Goal: Transaction & Acquisition: Purchase product/service

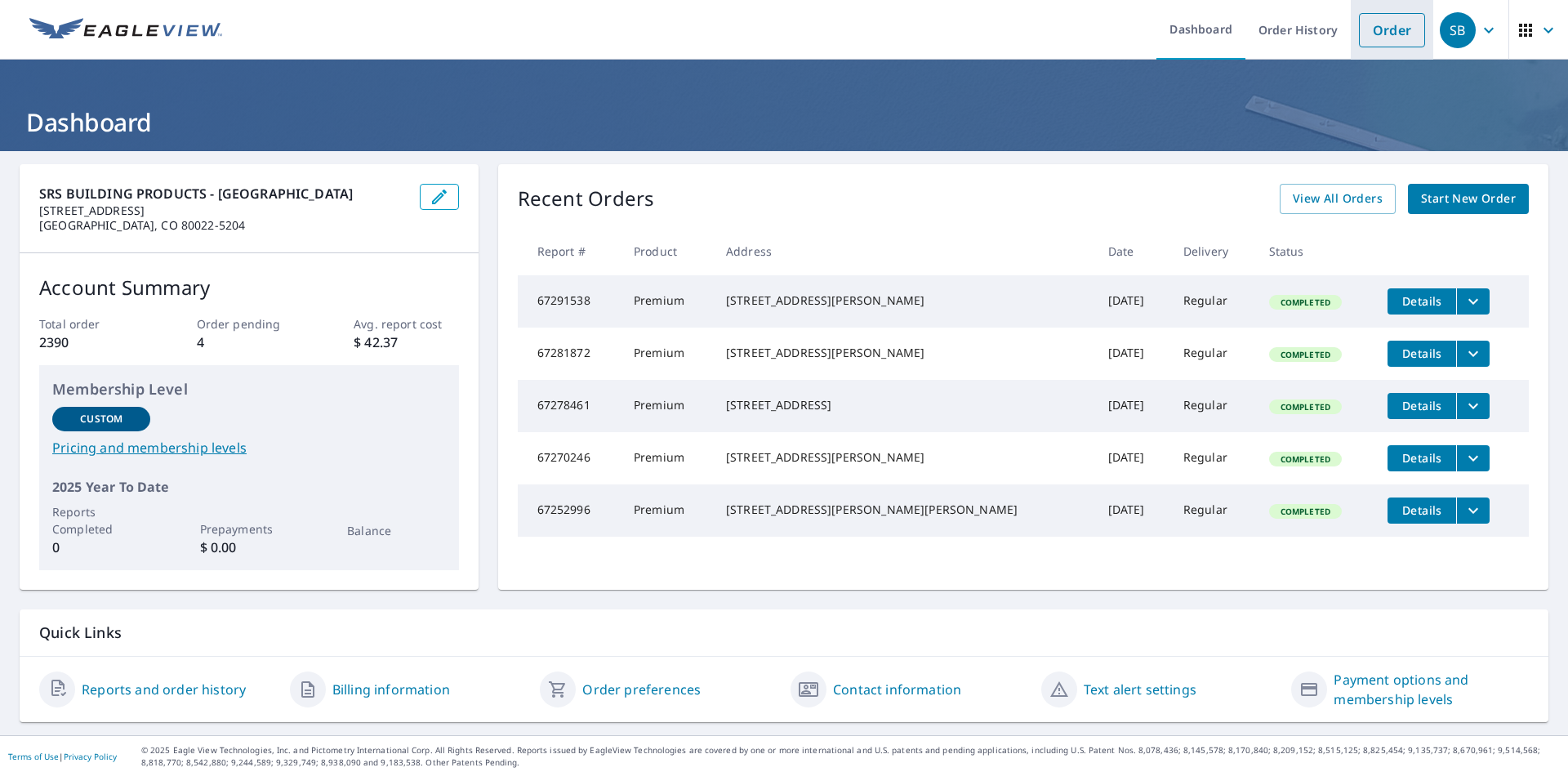
click at [1369, 26] on link "Order" at bounding box center [1391, 30] width 66 height 34
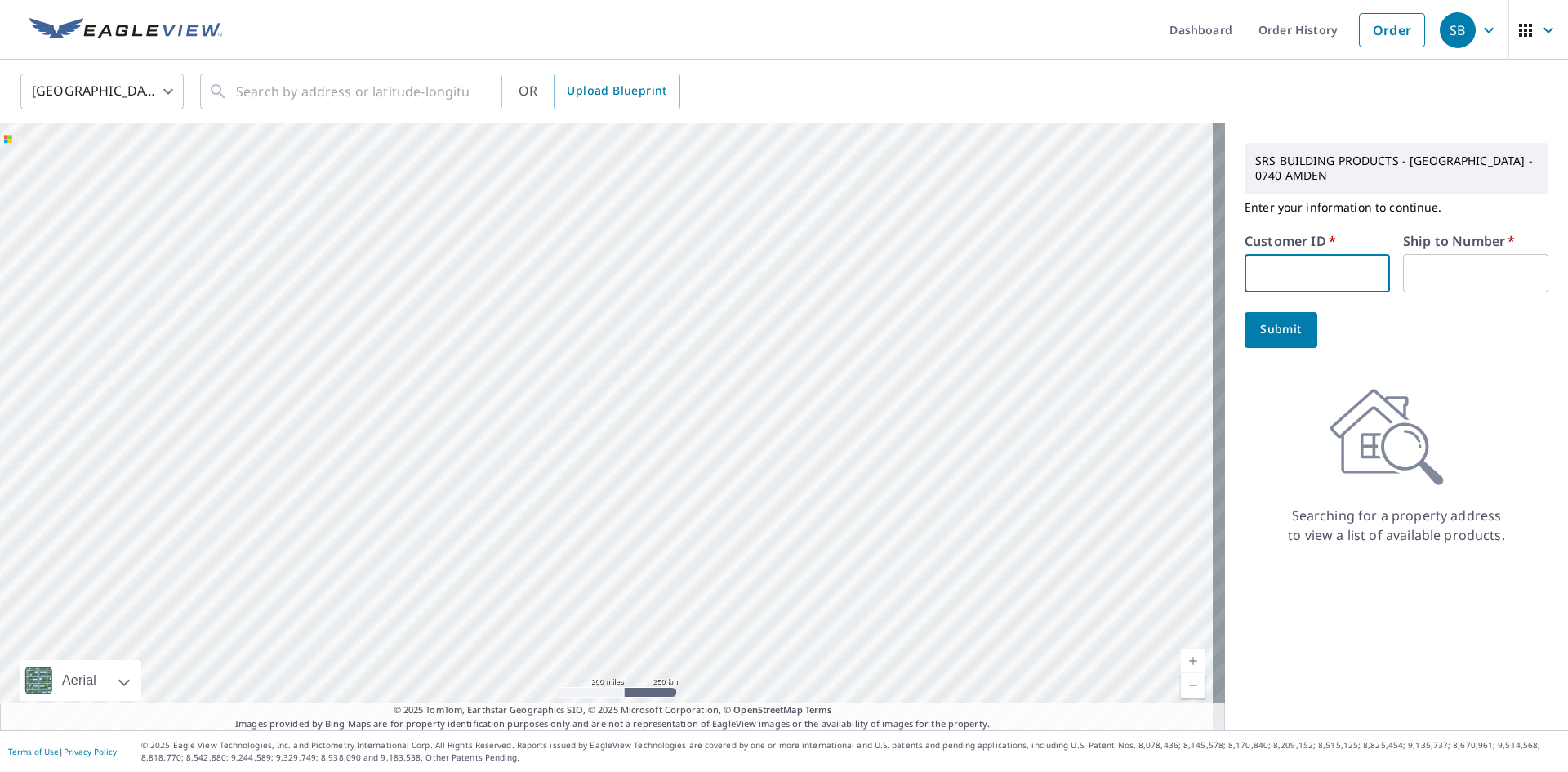
click at [1247, 255] on input "text" at bounding box center [1317, 273] width 145 height 39
type input "S060359"
click at [1417, 254] on input "text" at bounding box center [1475, 273] width 145 height 39
type input "001"
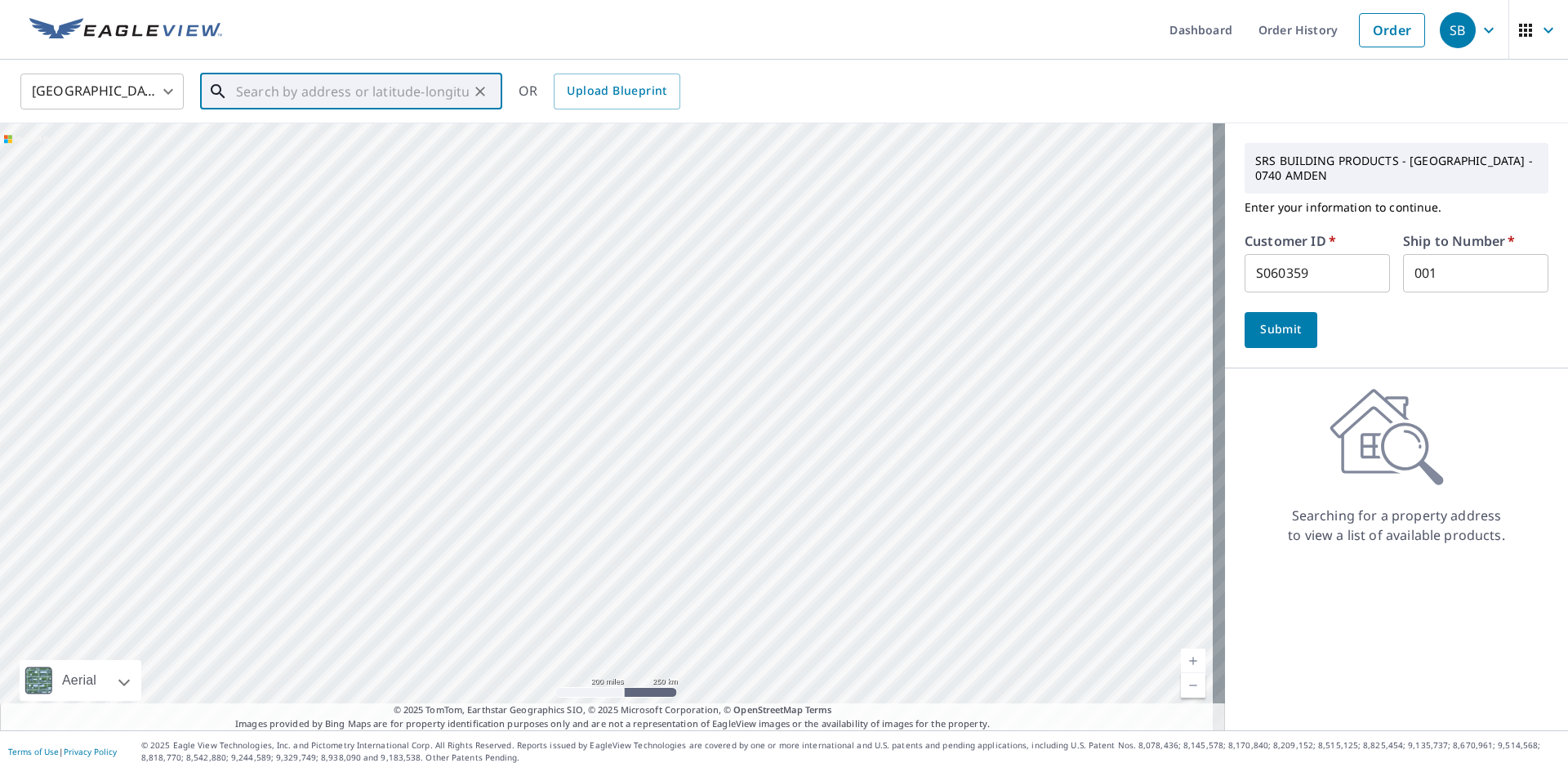
click at [259, 93] on input "text" at bounding box center [352, 92] width 232 height 45
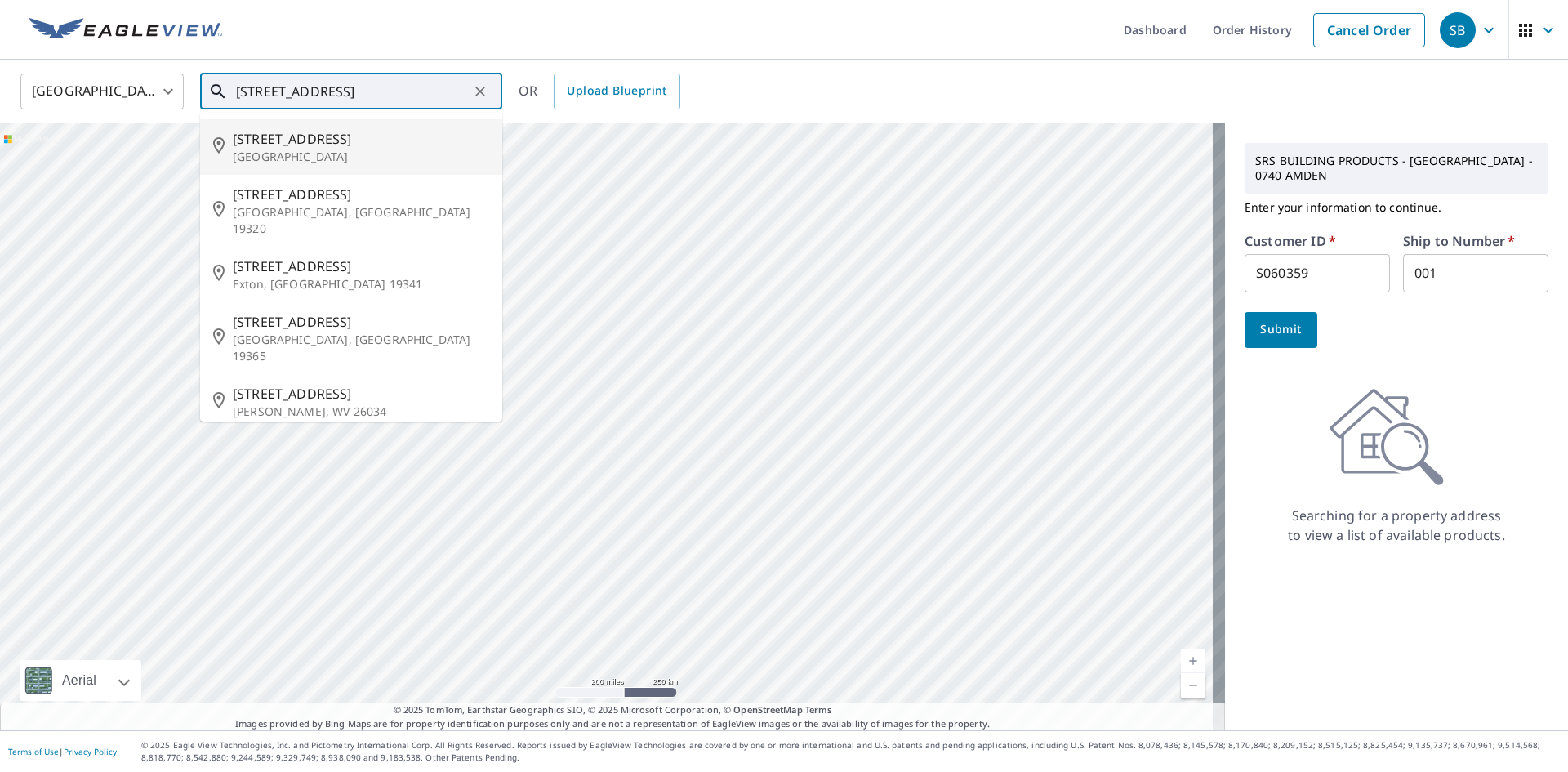
click at [299, 151] on p "[GEOGRAPHIC_DATA]" at bounding box center [360, 156] width 256 height 16
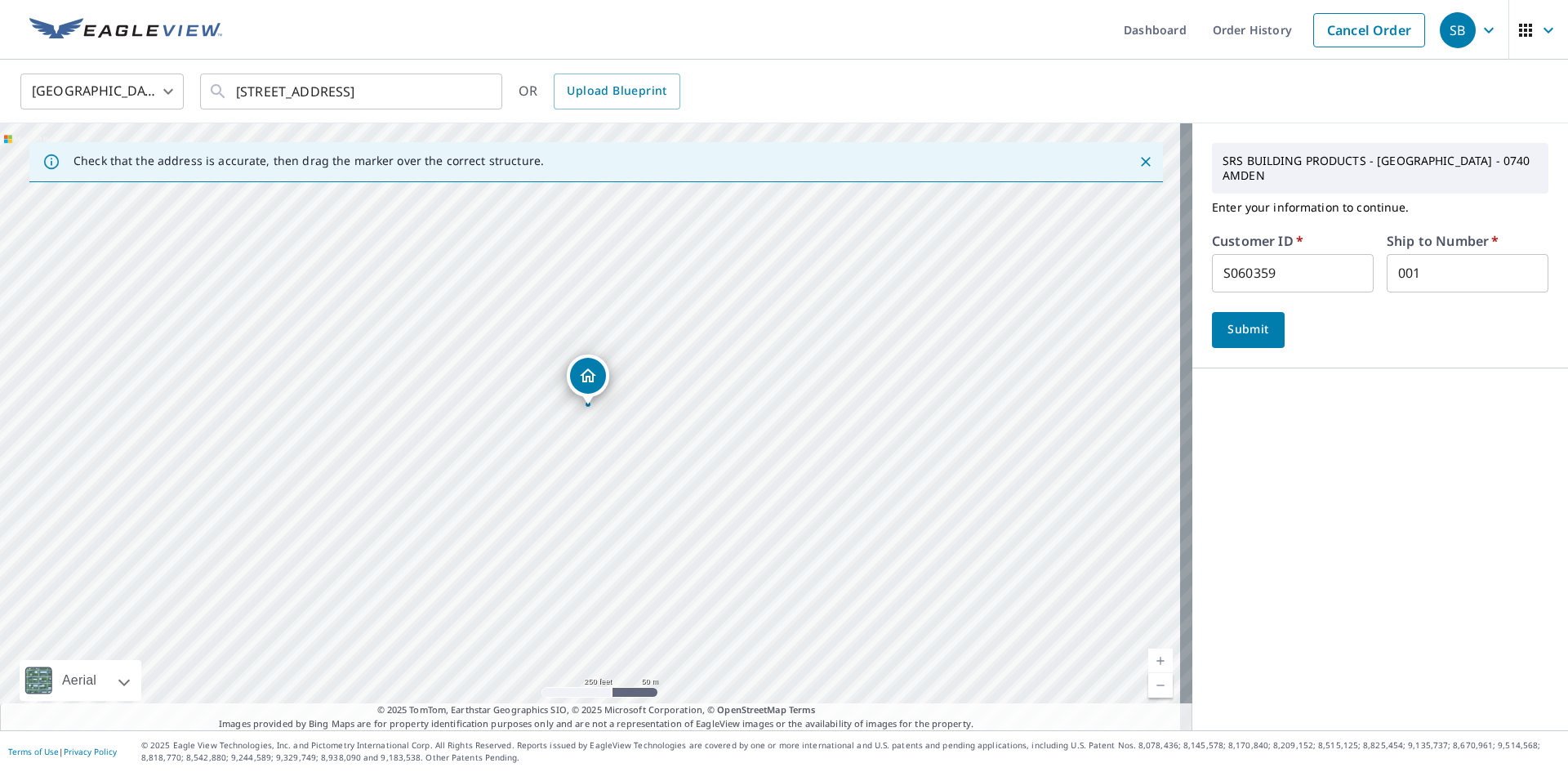
drag, startPoint x: 538, startPoint y: 326, endPoint x: 517, endPoint y: 456, distance: 131.7
click at [517, 456] on div "[STREET_ADDRESS]" at bounding box center [596, 427] width 1192 height 607
click at [323, 93] on input "[STREET_ADDRESS]" at bounding box center [352, 92] width 232 height 45
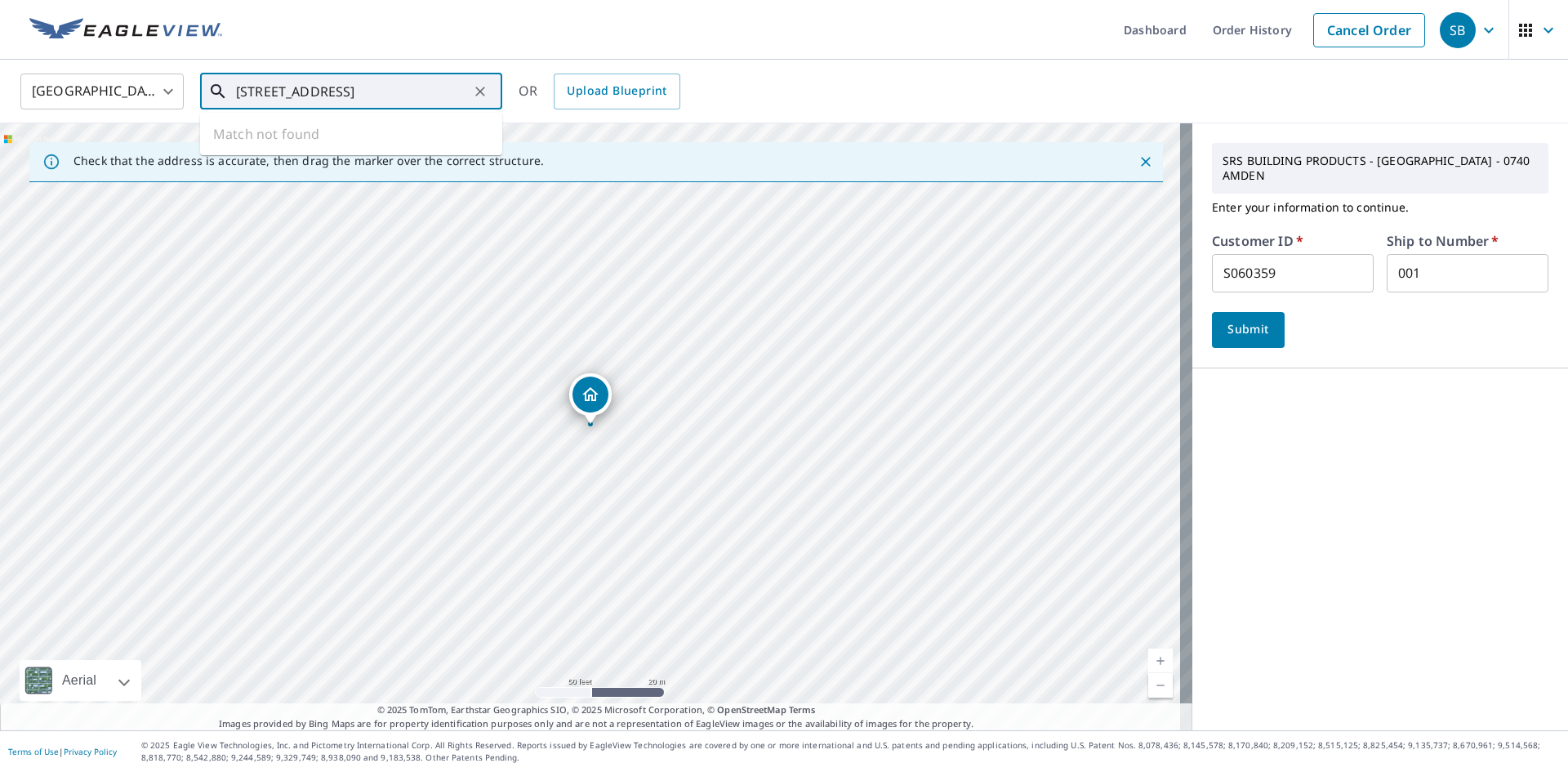
click at [366, 92] on input "[STREET_ADDRESS]" at bounding box center [352, 92] width 232 height 45
click at [276, 141] on span "[STREET_ADDRESS]" at bounding box center [360, 139] width 256 height 20
type input "[STREET_ADDRESS]"
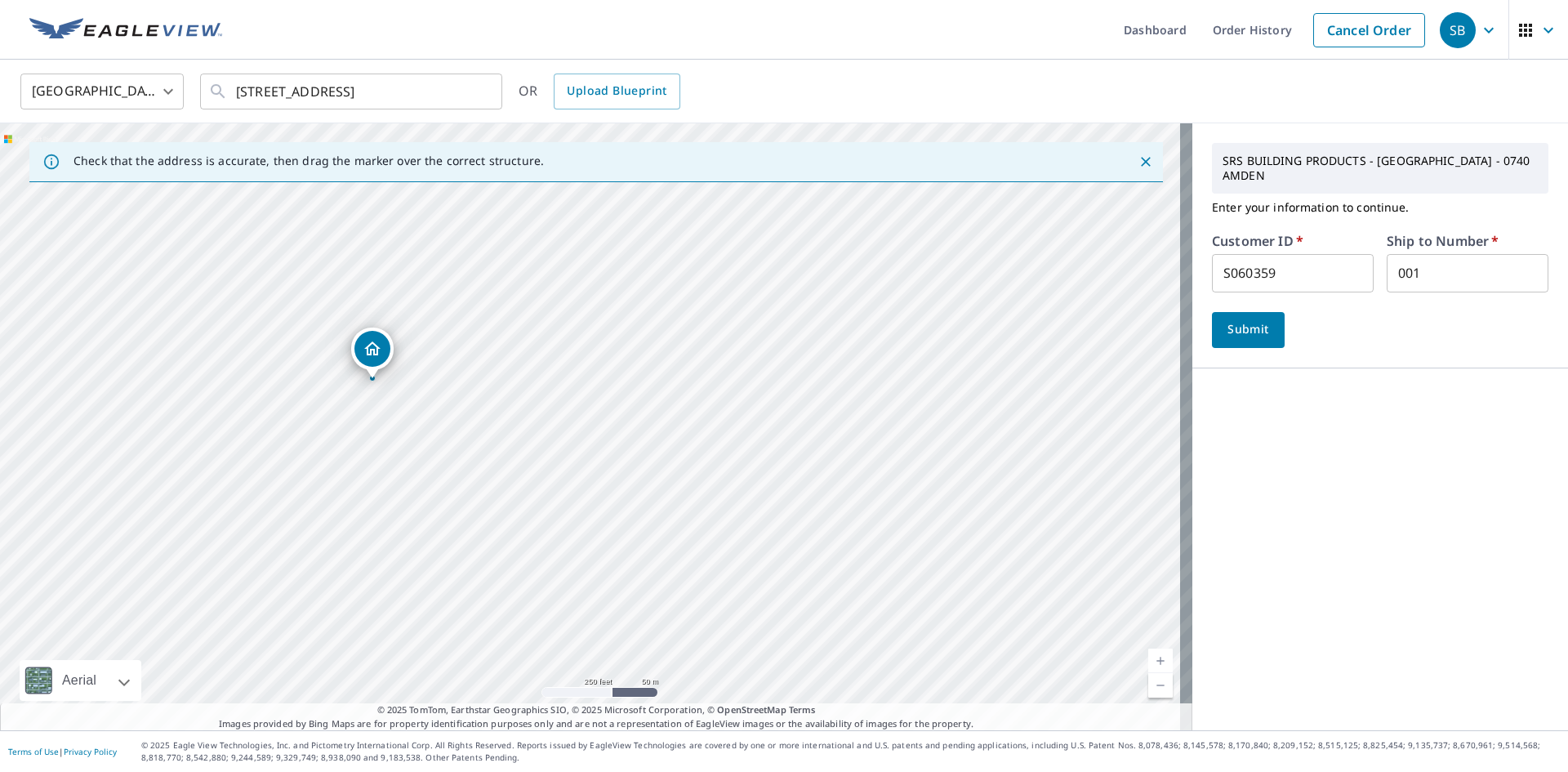
click at [1137, 162] on icon "Close" at bounding box center [1145, 161] width 16 height 16
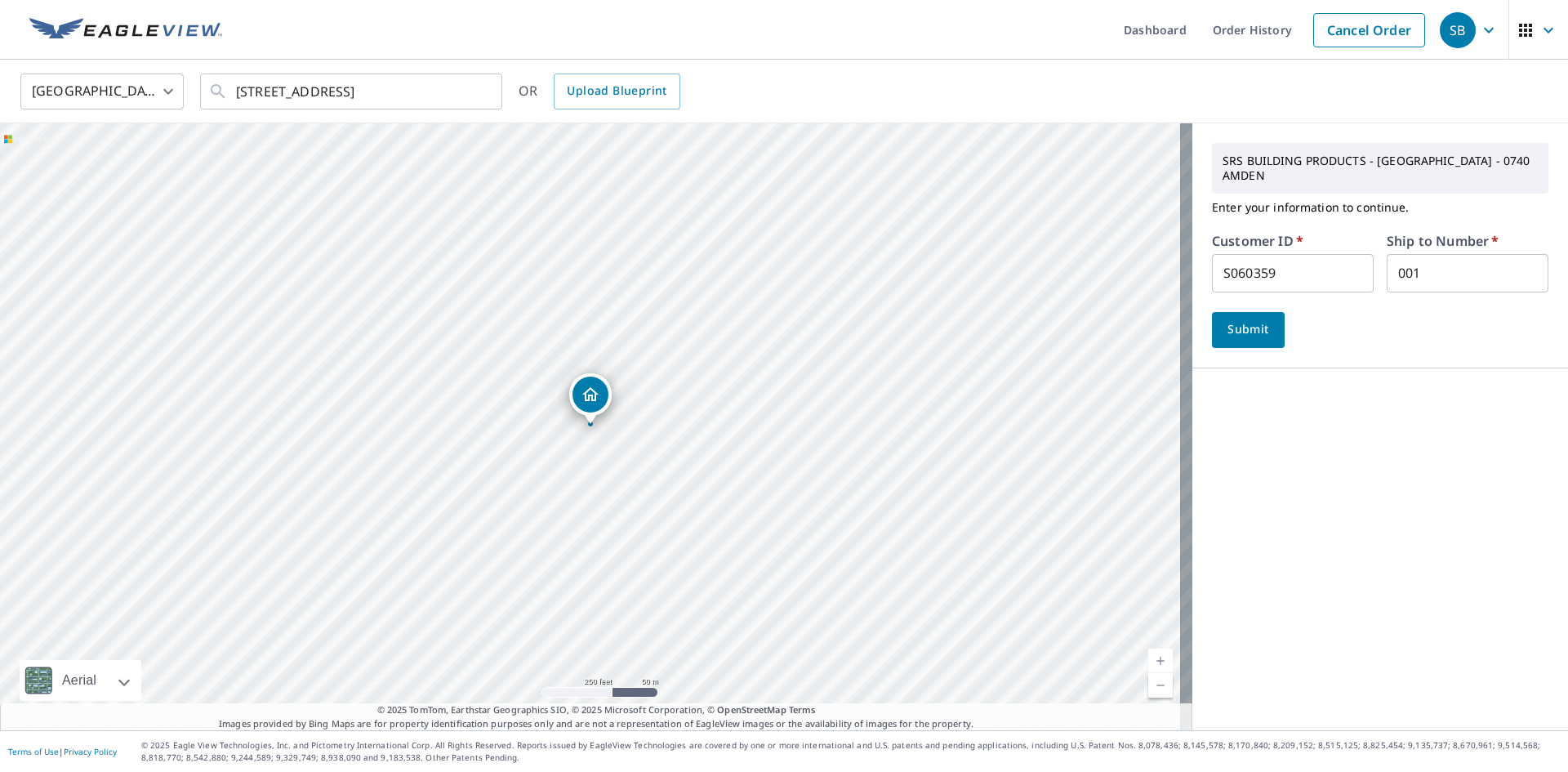
click at [1236, 319] on span "Submit" at bounding box center [1247, 330] width 46 height 21
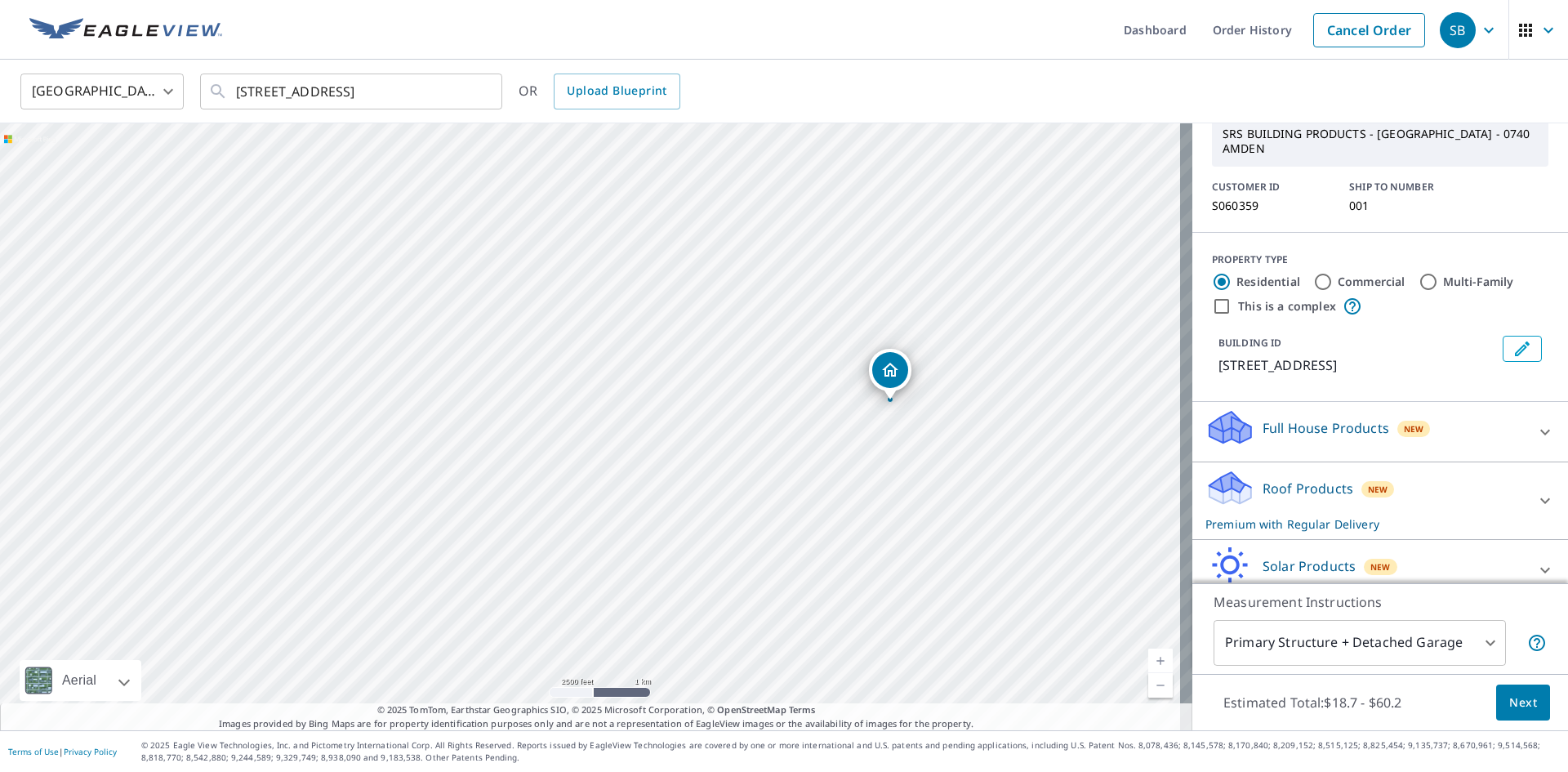
scroll to position [136, 0]
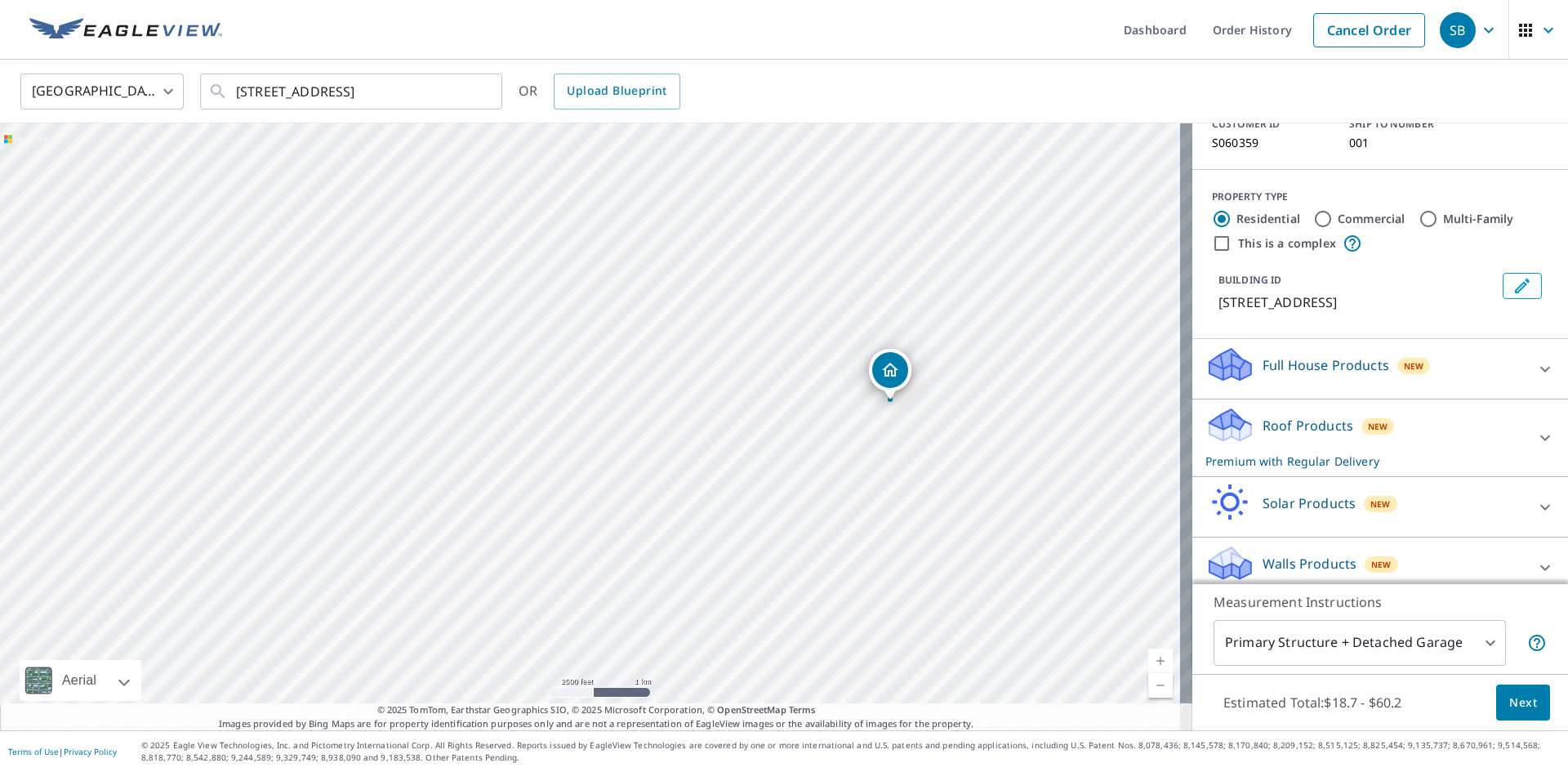
click at [1508, 701] on span "Next" at bounding box center [1522, 703] width 27 height 21
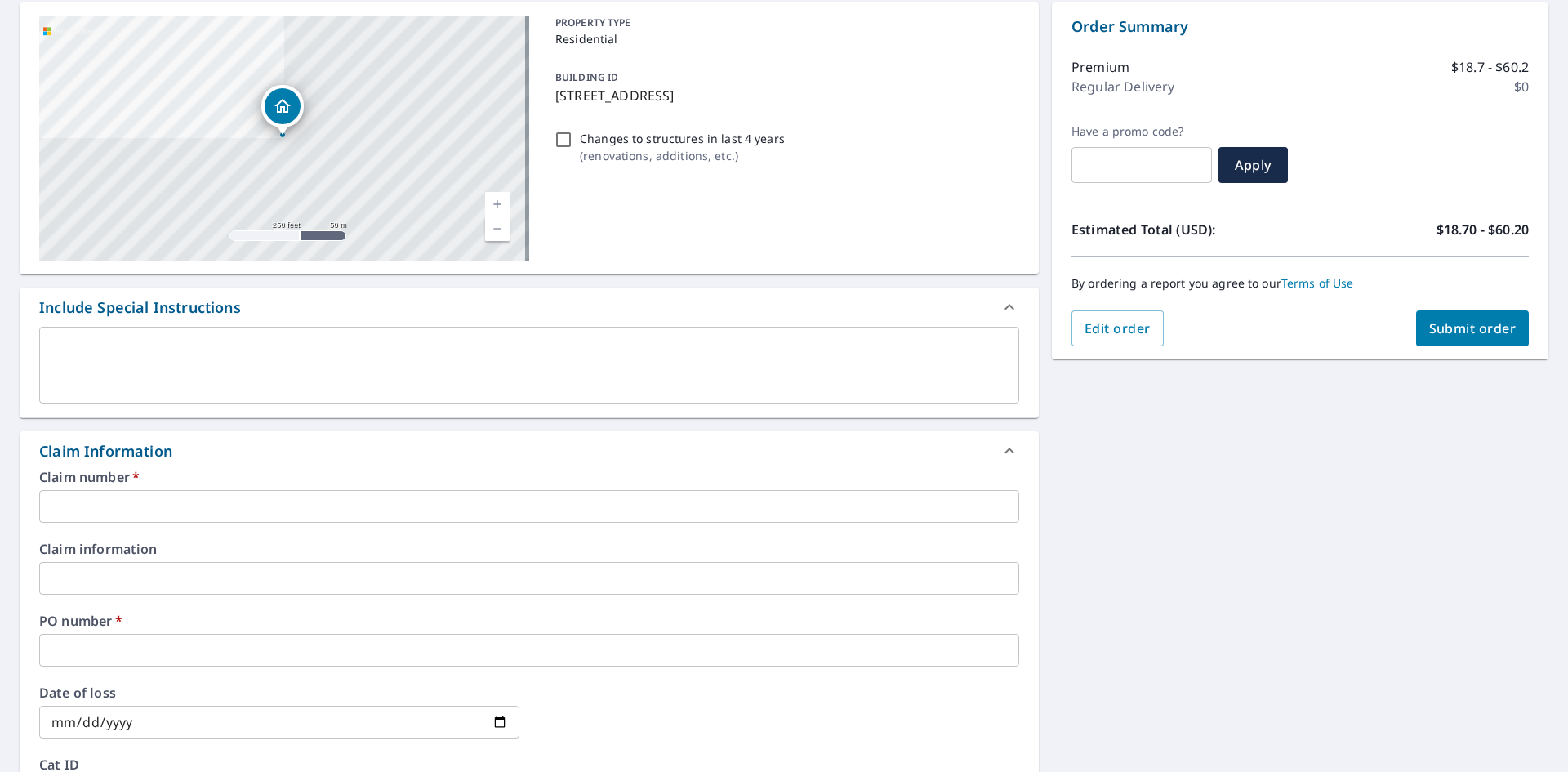
scroll to position [163, 0]
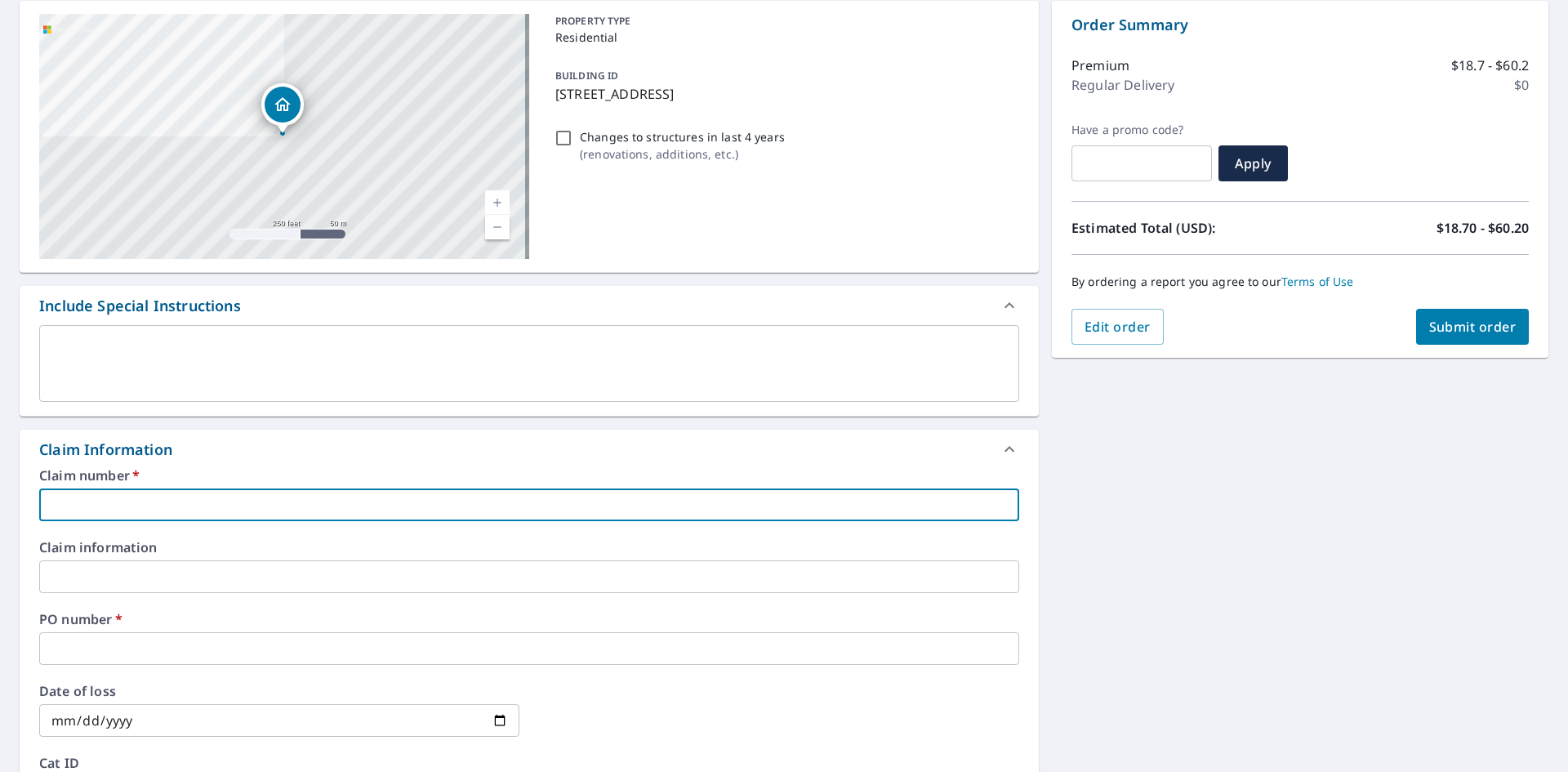
click at [100, 499] on input "text" at bounding box center [528, 505] width 980 height 33
type input "001"
checkbox input "true"
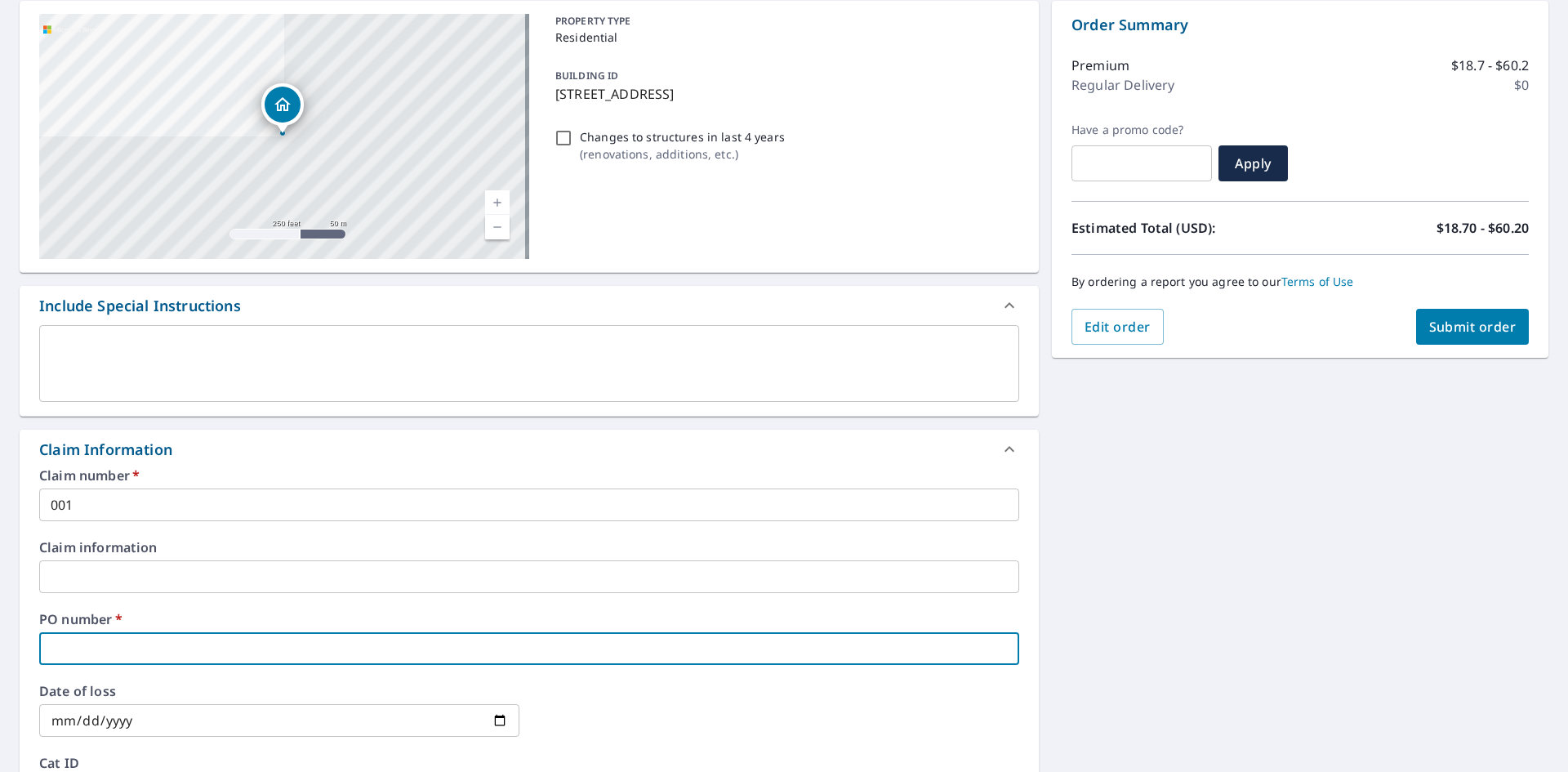
click at [61, 647] on input "text" at bounding box center [528, 648] width 980 height 33
type input "1"
checkbox input "true"
type input "11"
checkbox input "true"
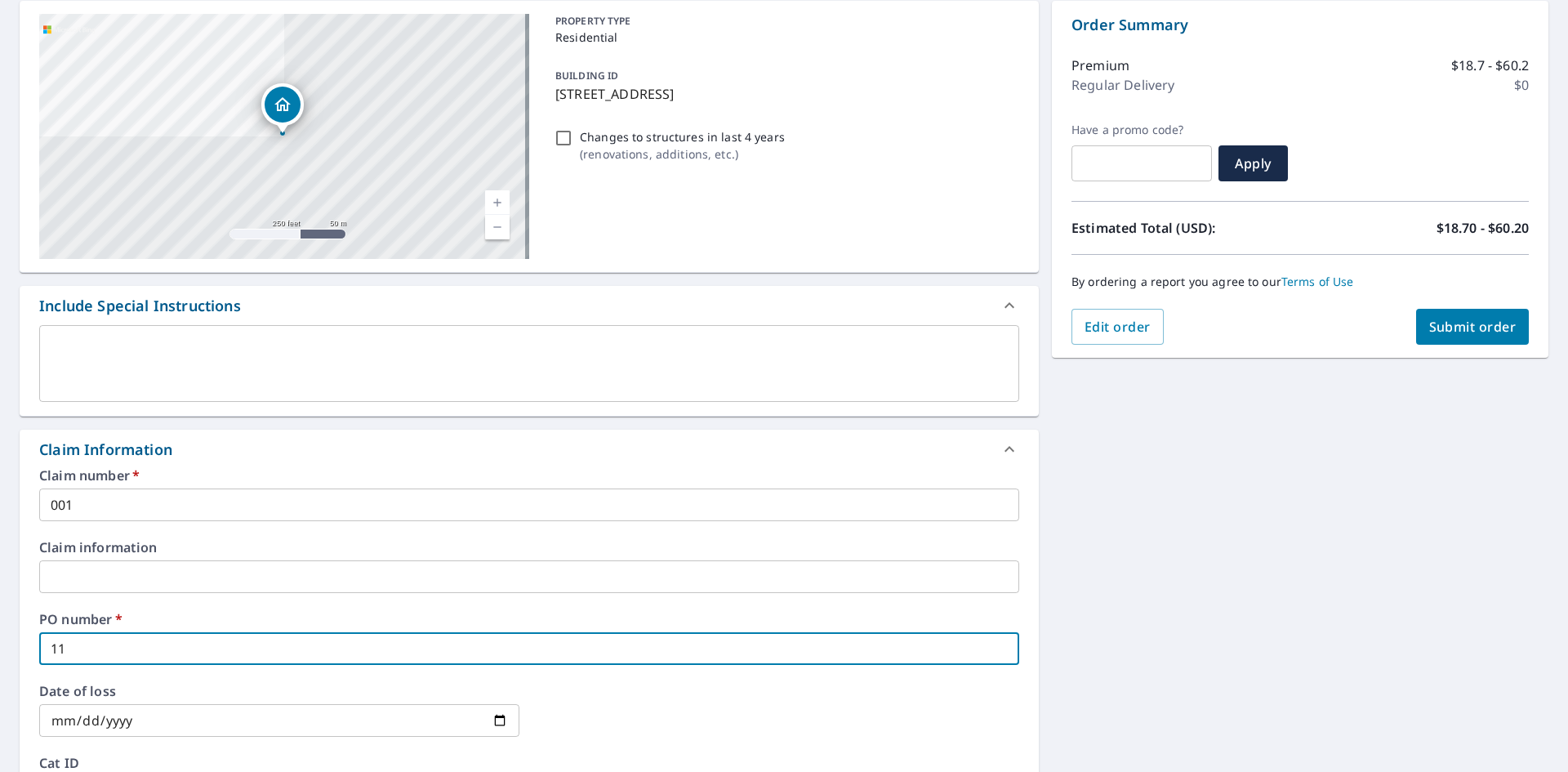
type input "112"
checkbox input "true"
type input "1121"
checkbox input "true"
type input "1121"
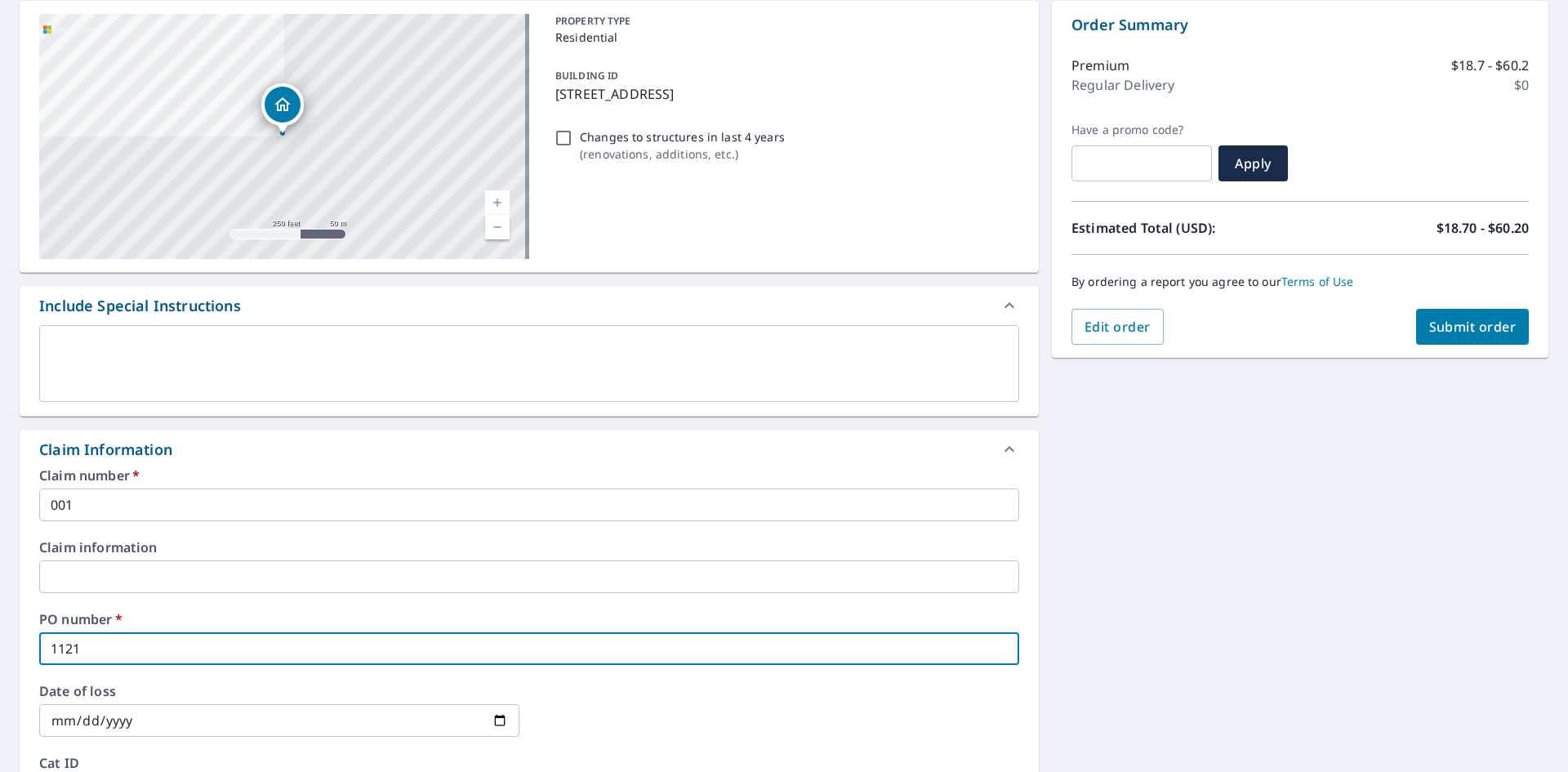
checkbox input "true"
type input "1121 E"
checkbox input "true"
type input "1121 E"
checkbox input "true"
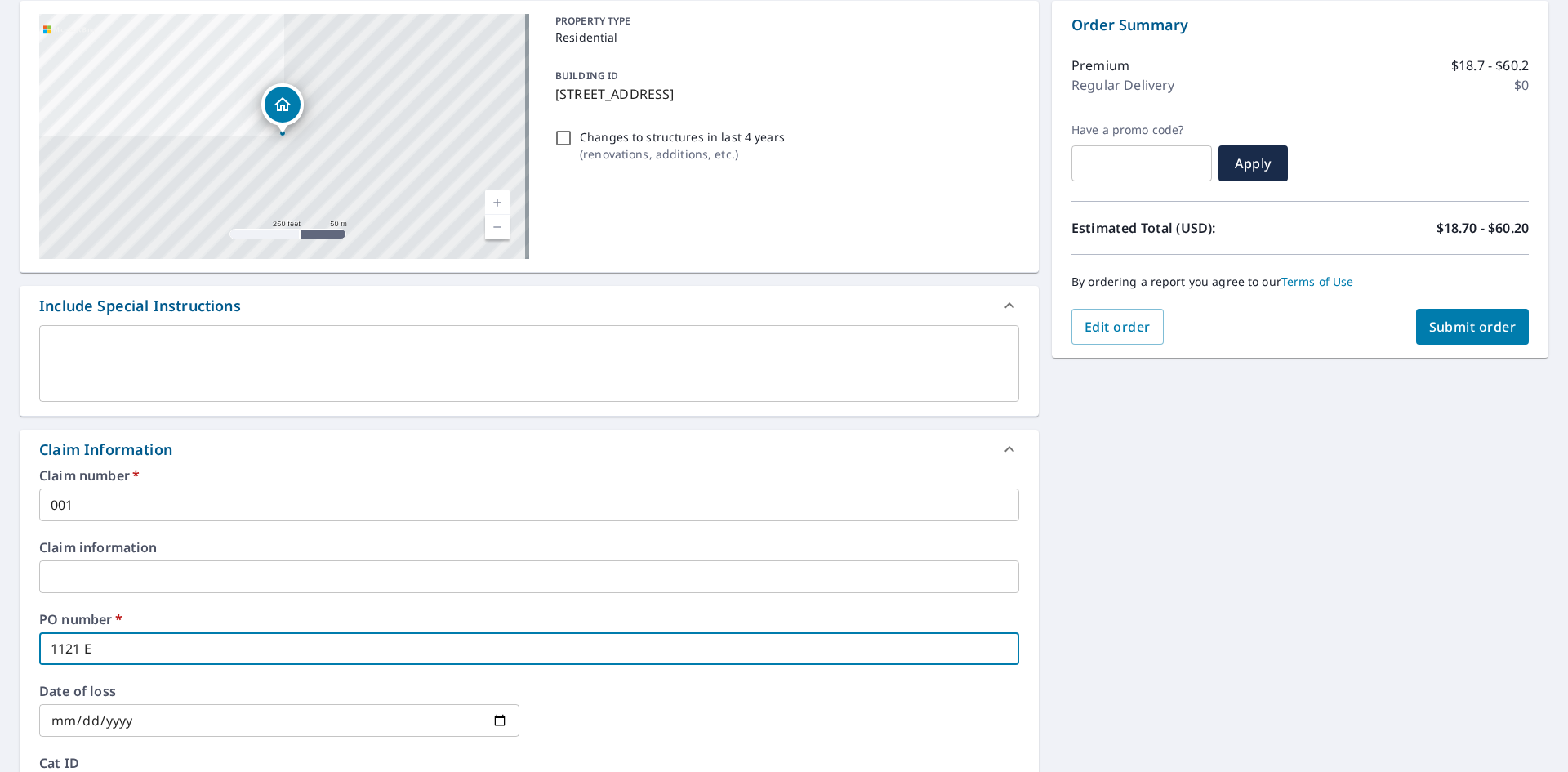
type input "1121 E L"
checkbox input "true"
type input "1121 E LI"
checkbox input "true"
type input "1121 E LIN"
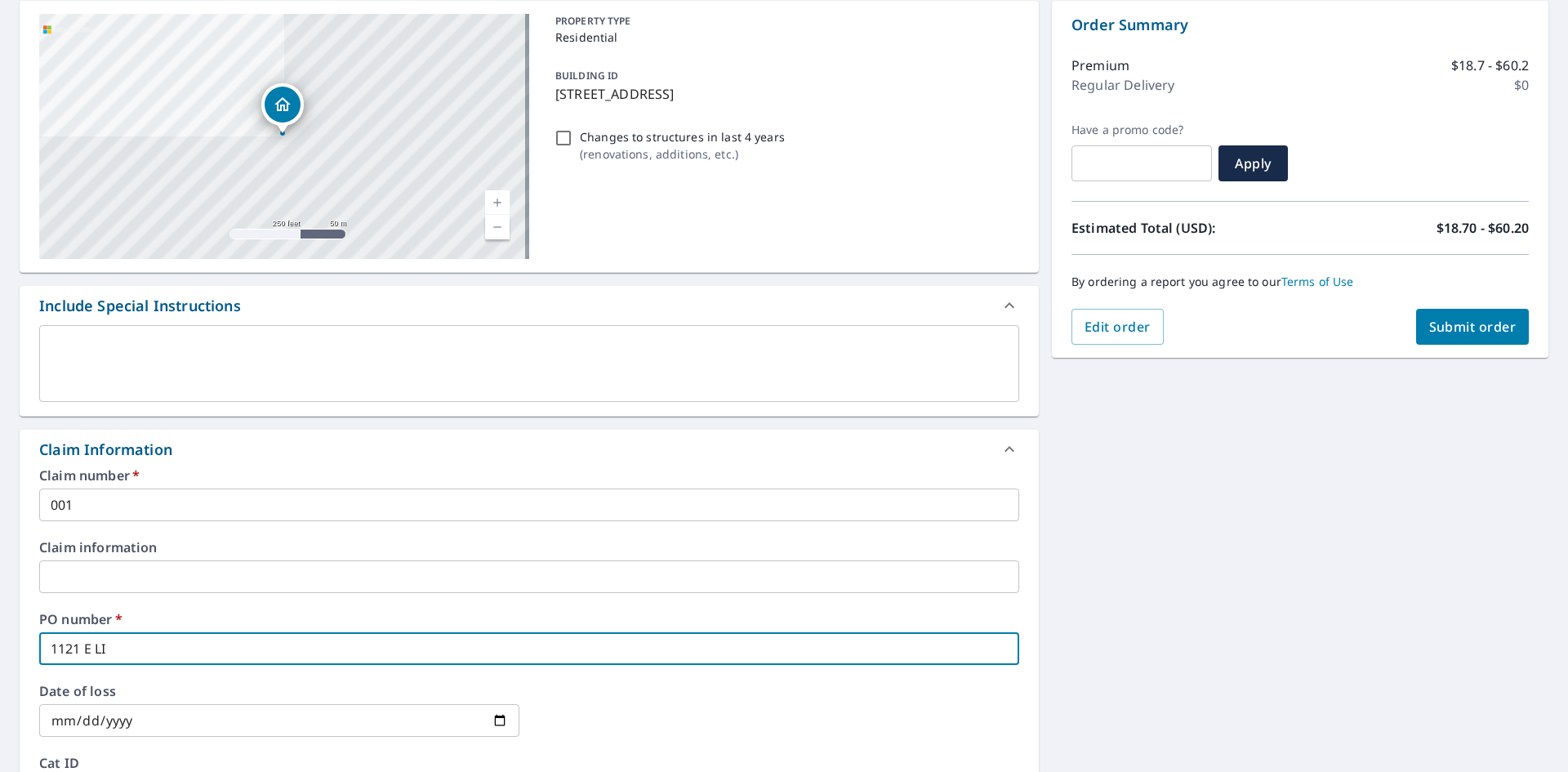
checkbox input "true"
type input "1121 E LINC"
checkbox input "true"
type input "1121 E LINCO"
checkbox input "true"
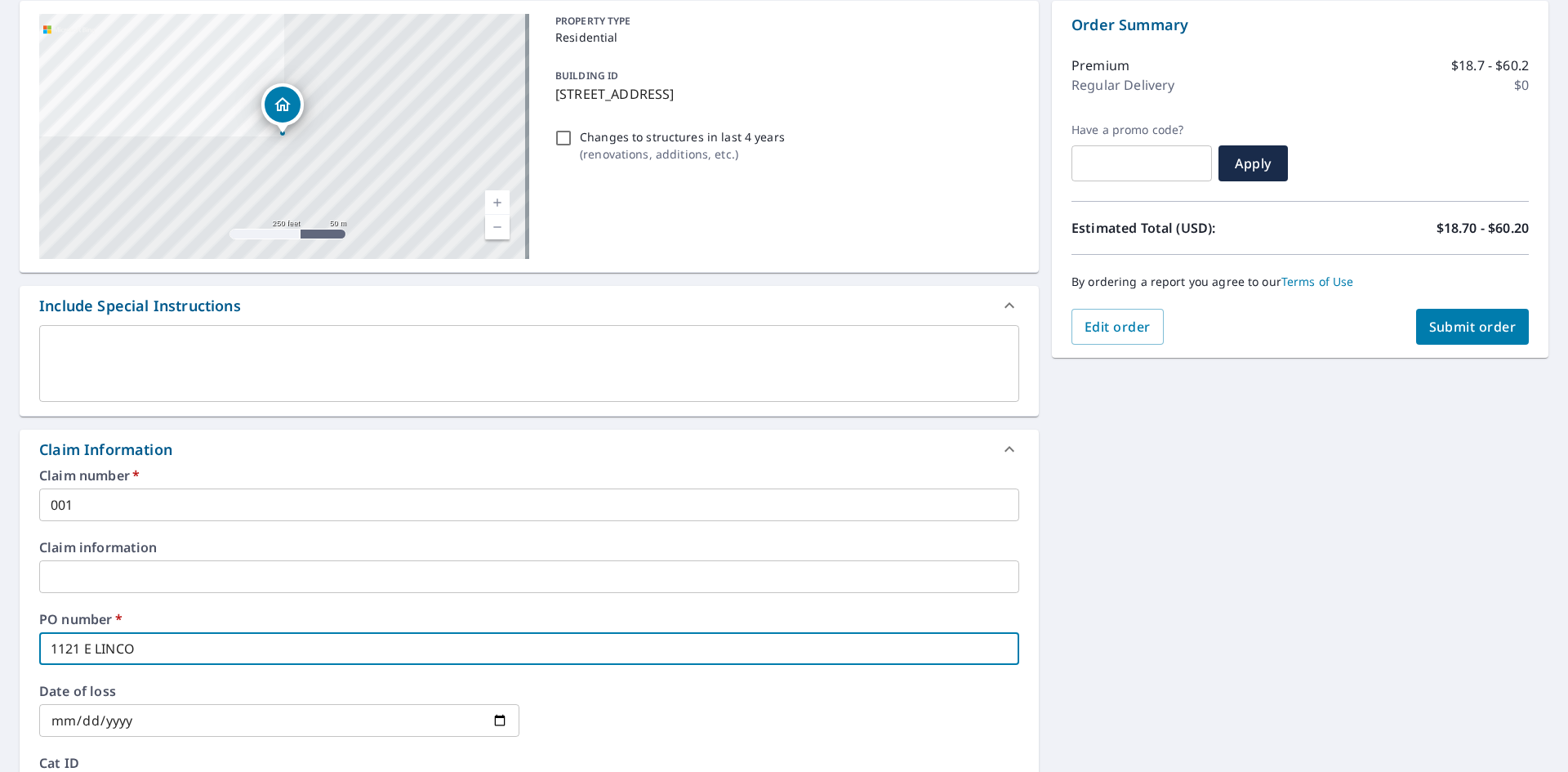
type input "1121 E LINCOL"
checkbox input "true"
type input "1121 E LINCOLN"
checkbox input "true"
type input "1121 E LINCOLNW"
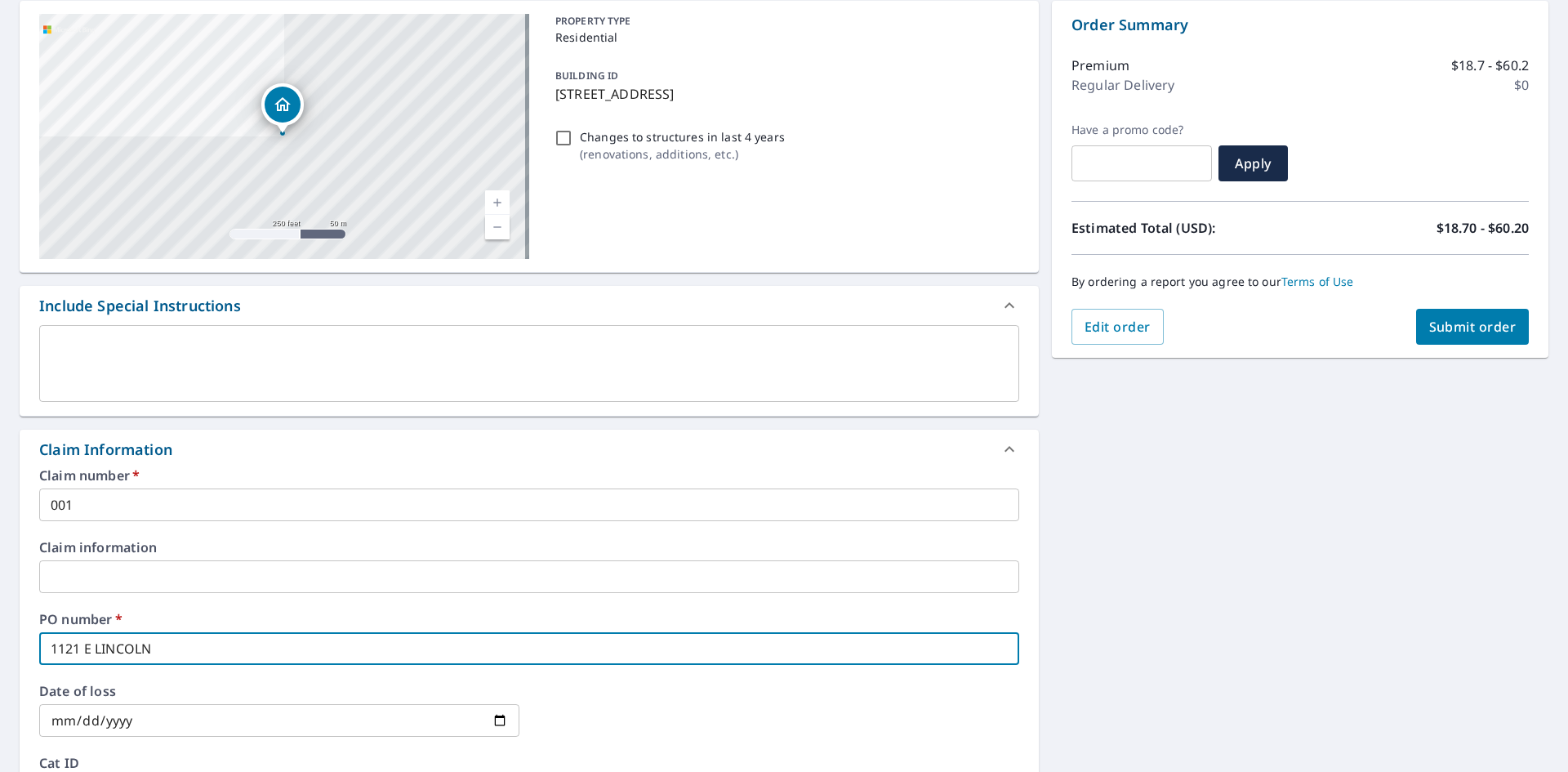
checkbox input "true"
type input "1121 E LINCOLNWA"
checkbox input "true"
type input "[STREET_ADDRESS]"
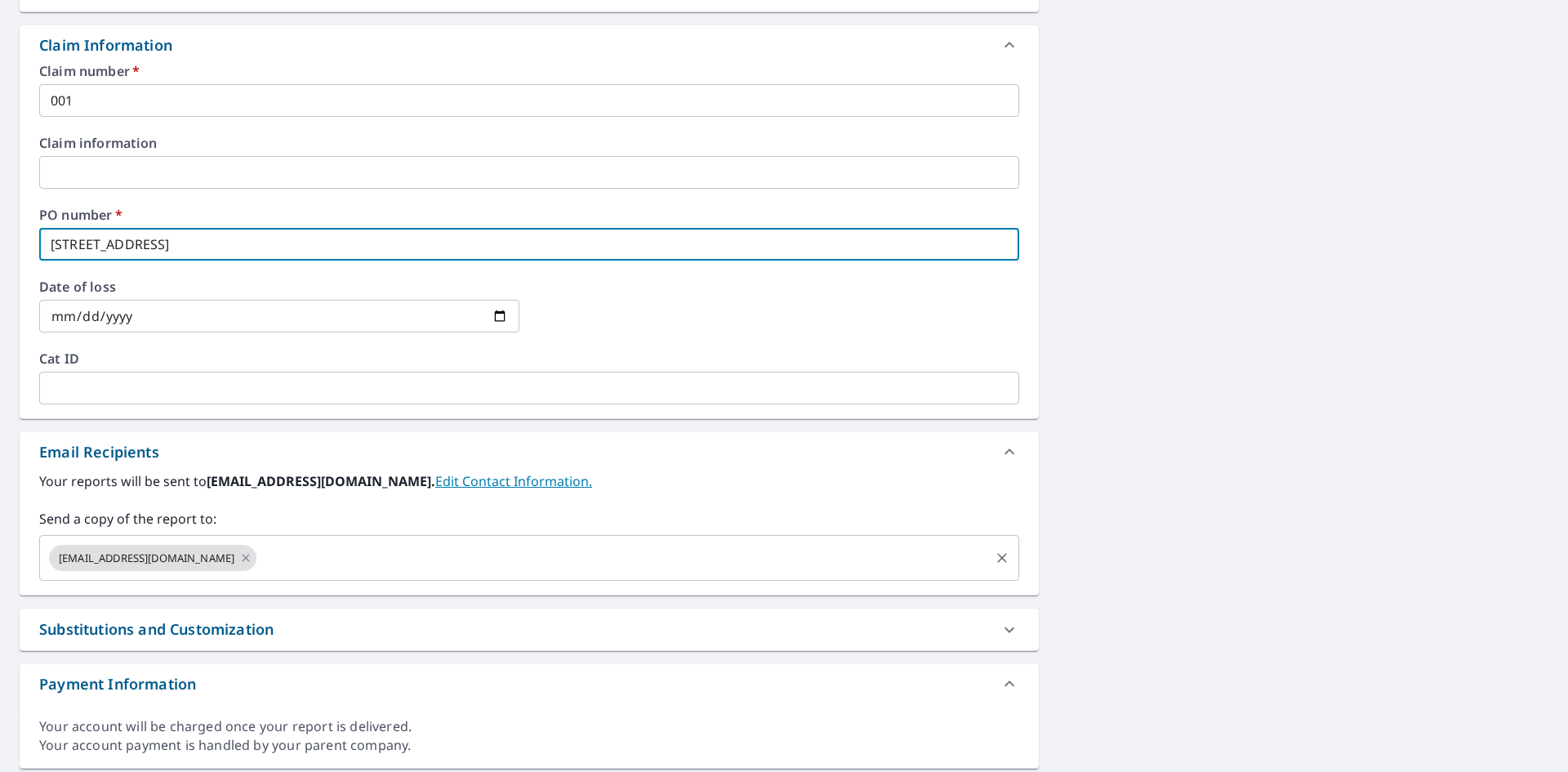
scroll to position [572, 0]
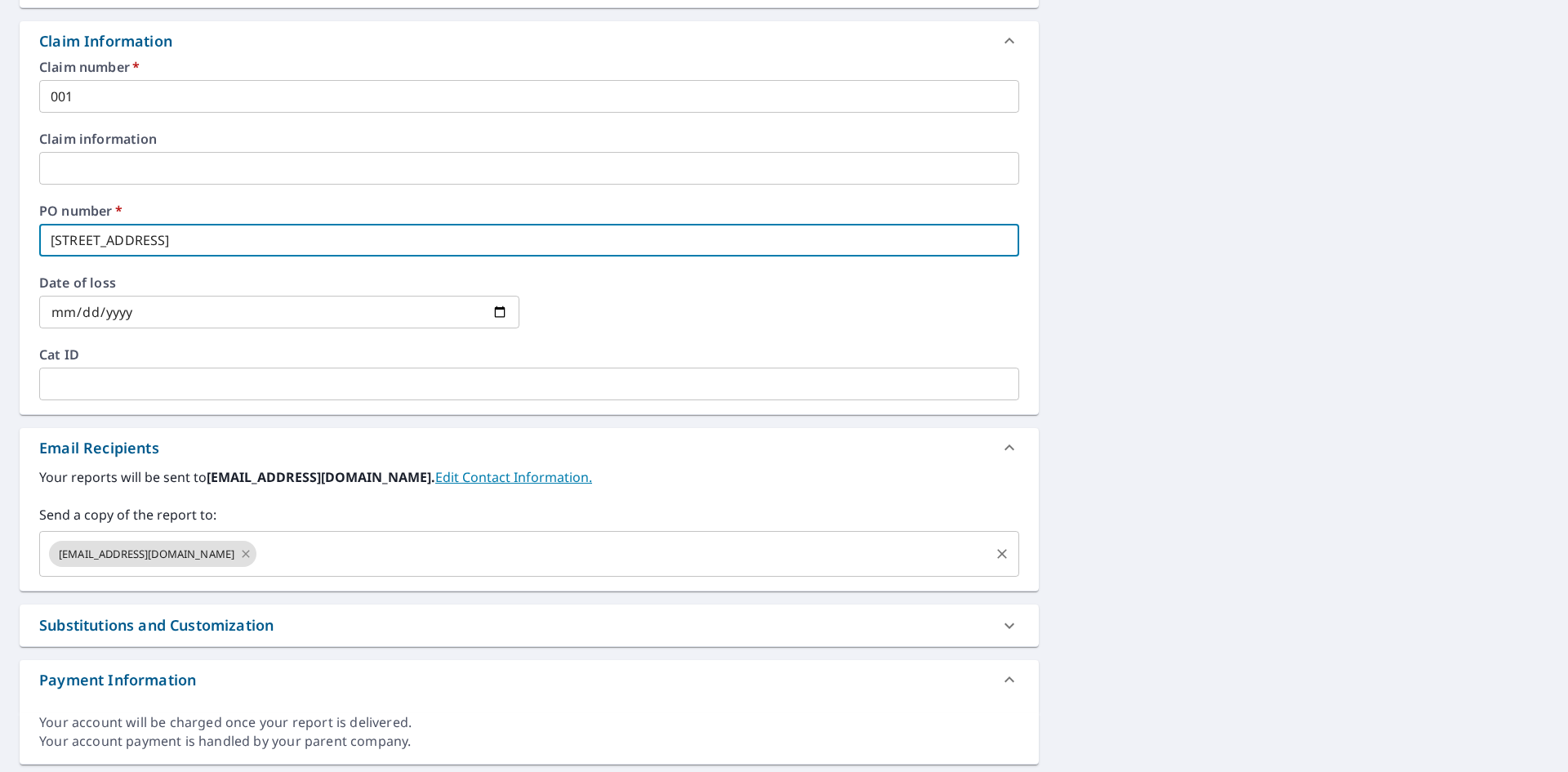
click at [243, 554] on icon at bounding box center [247, 554] width 8 height 8
checkbox input "true"
type input "[STREET_ADDRESS]"
click at [62, 552] on input "text" at bounding box center [517, 554] width 941 height 31
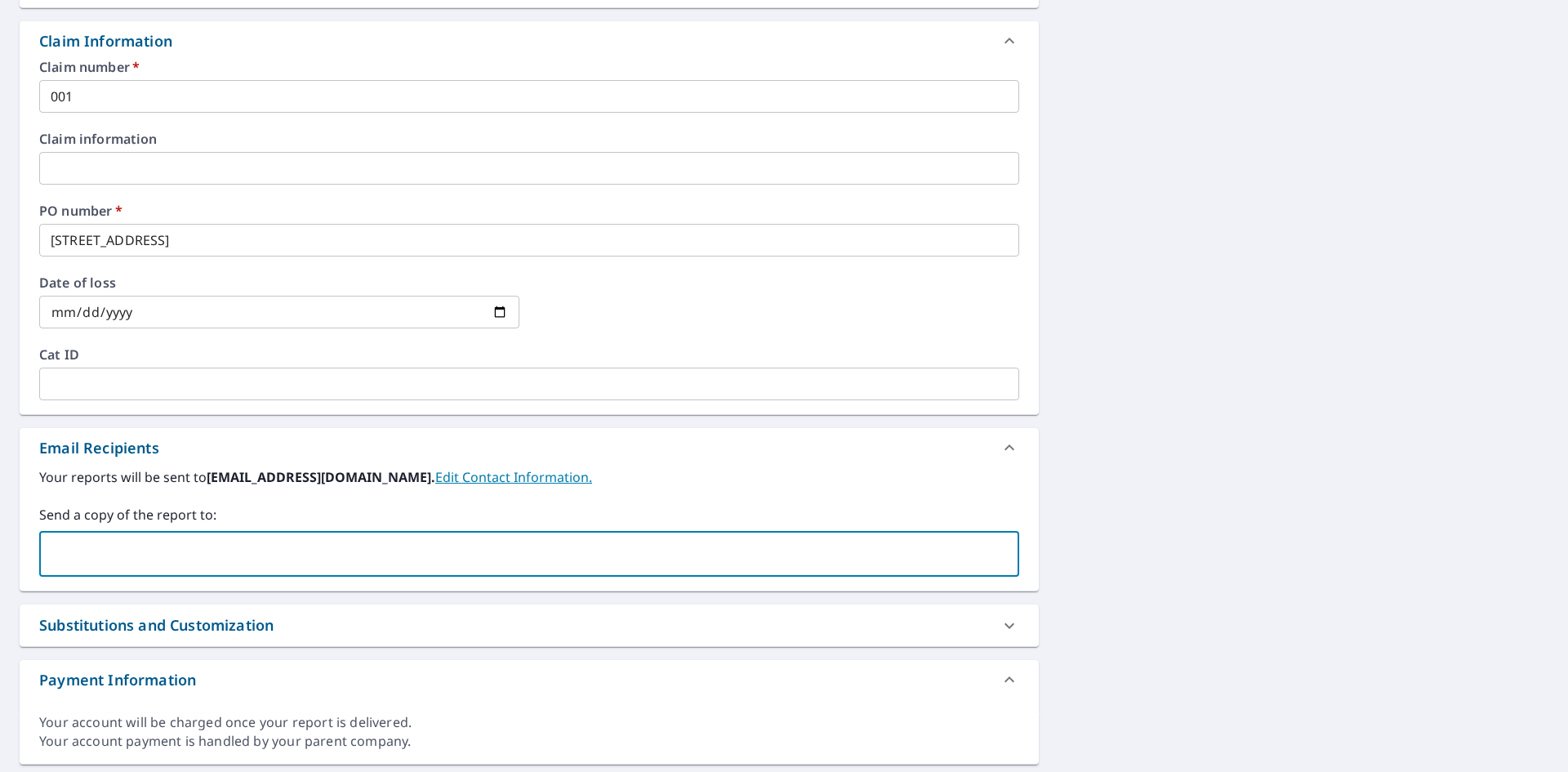
type input "G"
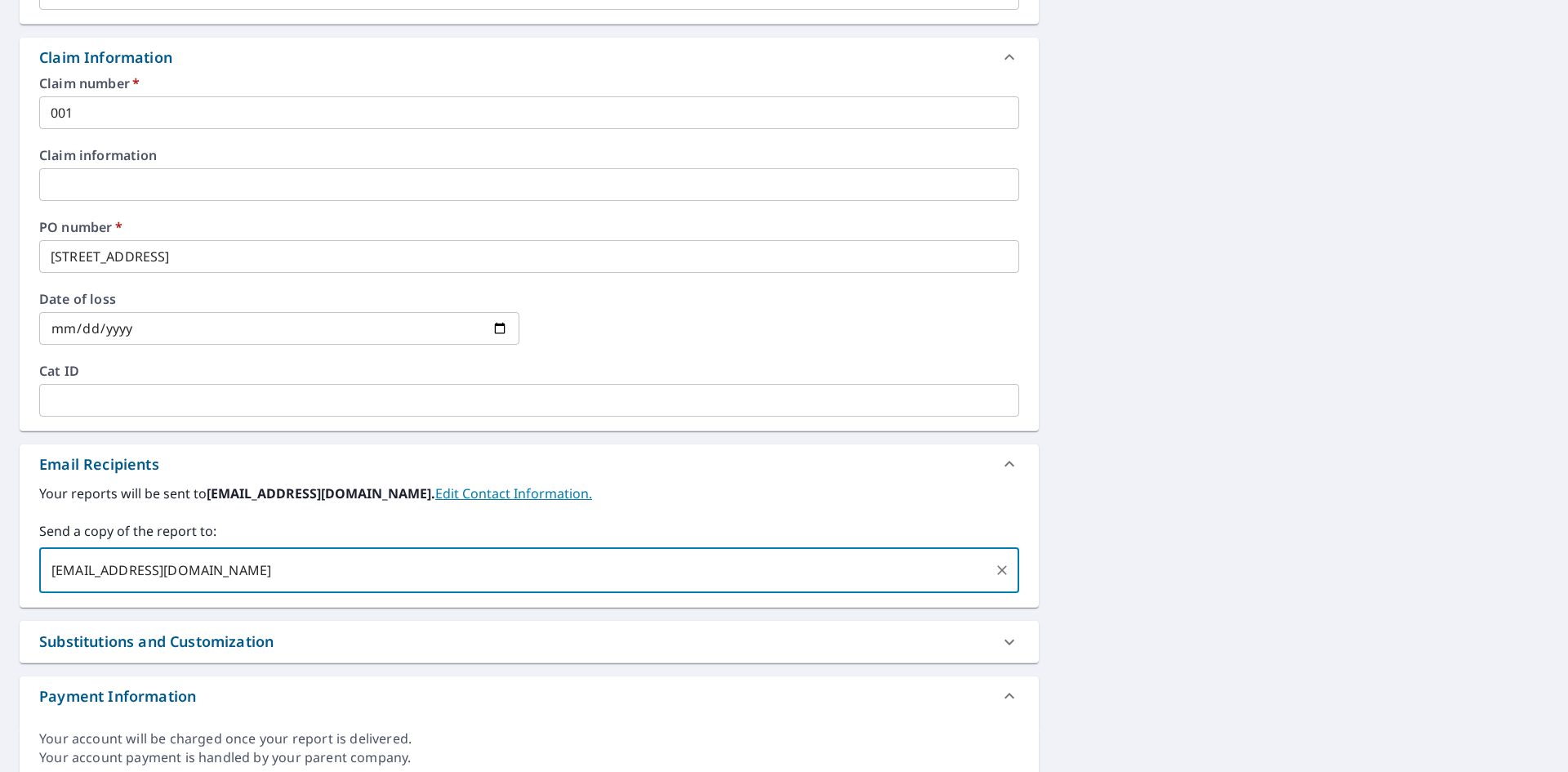
scroll to position [292, 0]
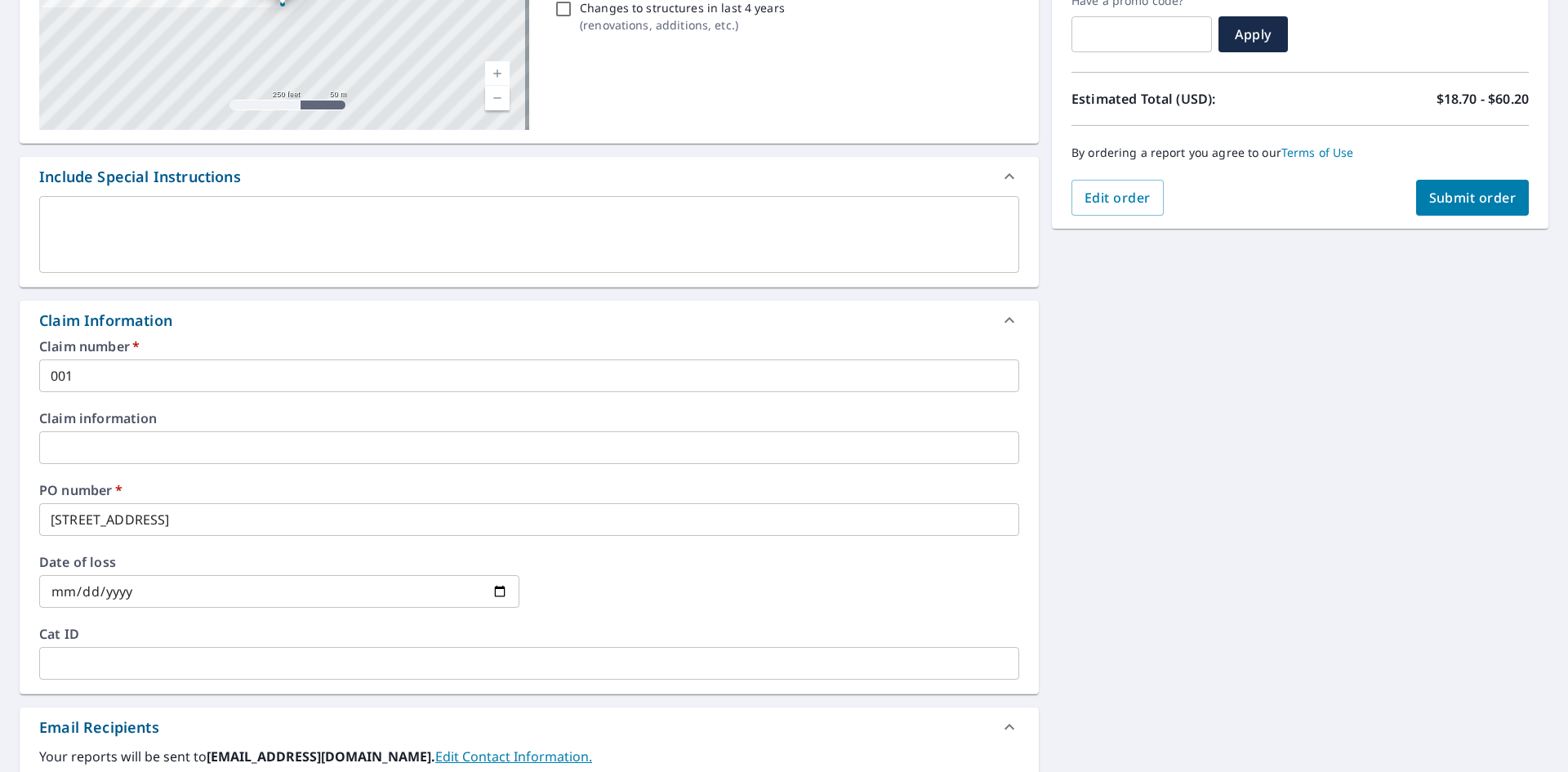
type input "[EMAIL_ADDRESS][DOMAIN_NAME]"
click at [1449, 197] on span "Submit order" at bounding box center [1473, 197] width 87 height 18
checkbox input "true"
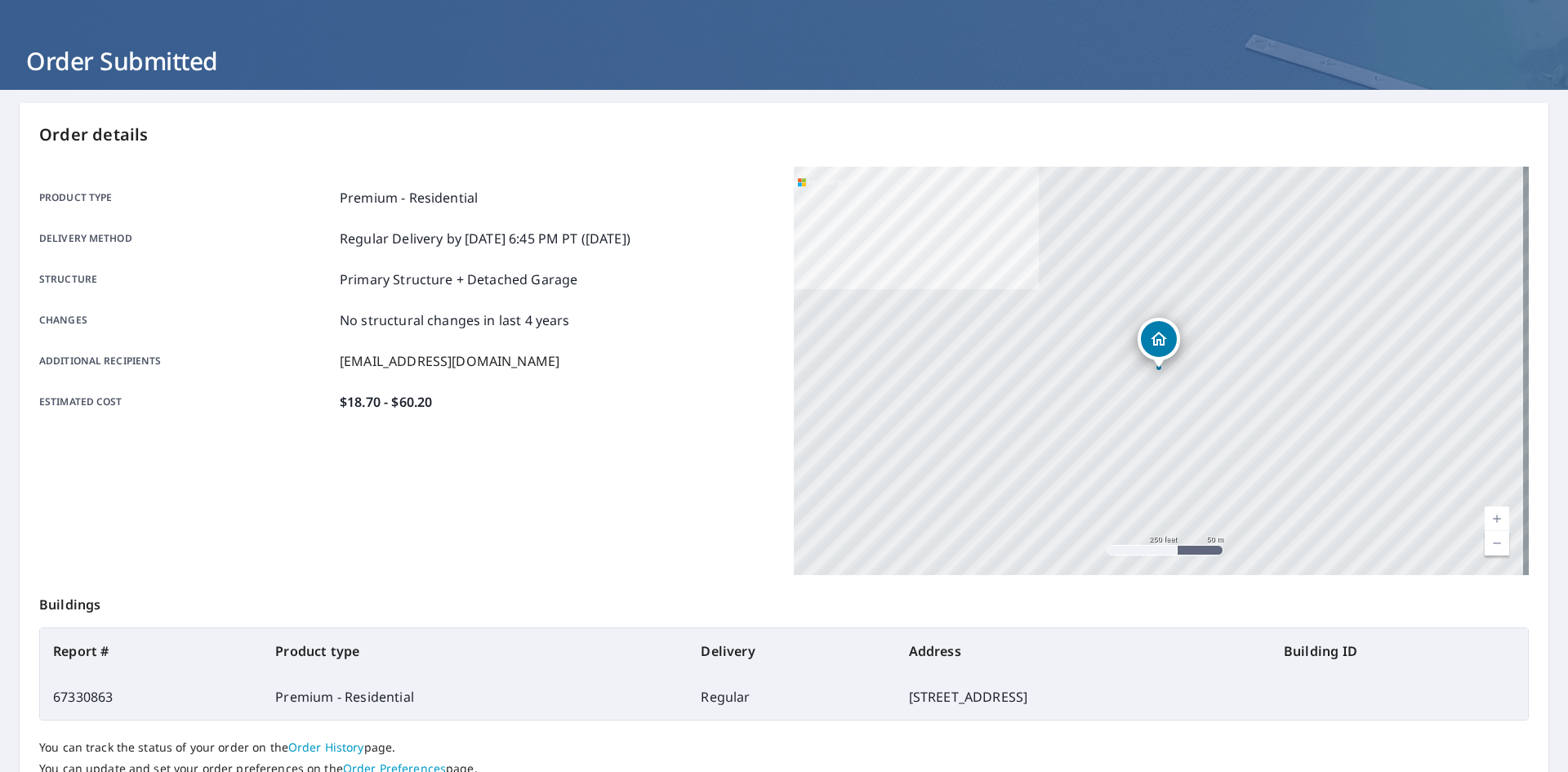
scroll to position [190, 0]
